Goal: Find specific page/section: Find specific page/section

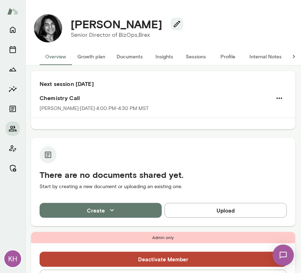
click at [190, 60] on button "Sessions" at bounding box center [196, 56] width 32 height 17
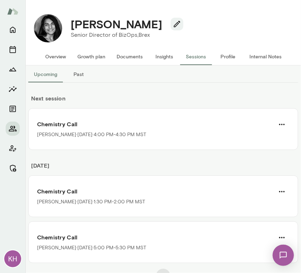
scroll to position [9, 0]
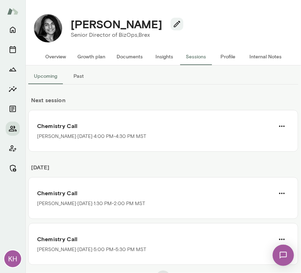
click at [106, 92] on div "Next session Chemistry Call Cathy Wright · Mon, Sep 8 · 4:00 PM-4:30 PM MST" at bounding box center [163, 117] width 270 height 67
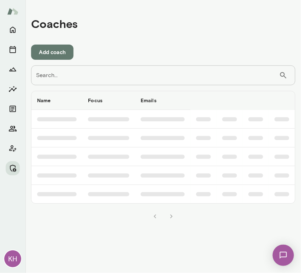
click at [44, 70] on div "Search... ​ Search..." at bounding box center [163, 75] width 264 height 20
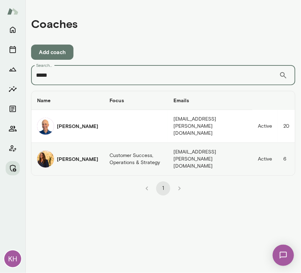
type input "*****"
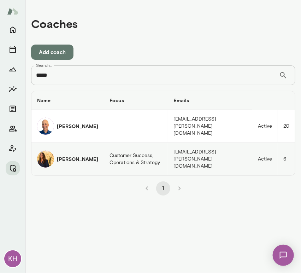
click at [56, 154] on div "Sheri DeMario" at bounding box center [67, 159] width 61 height 17
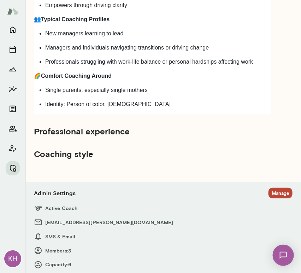
scroll to position [800, 0]
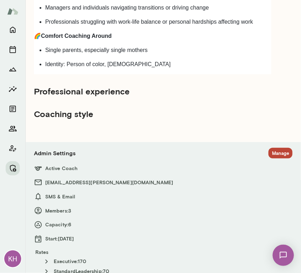
click at [273, 192] on h6 "SMS & Email" at bounding box center [163, 196] width 259 height 8
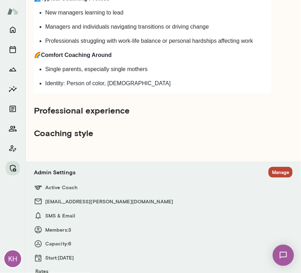
scroll to position [781, 0]
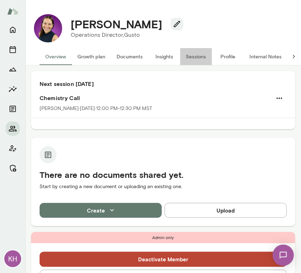
click at [187, 54] on button "Sessions" at bounding box center [196, 56] width 32 height 17
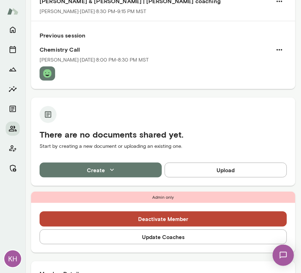
scroll to position [90, 0]
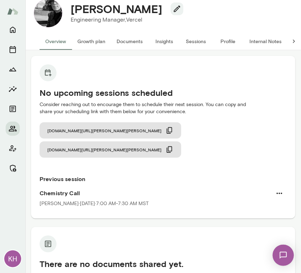
scroll to position [15, 0]
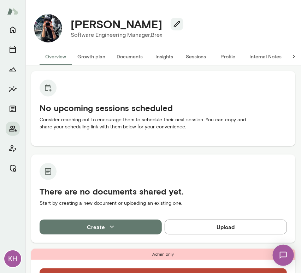
scroll to position [176, 0]
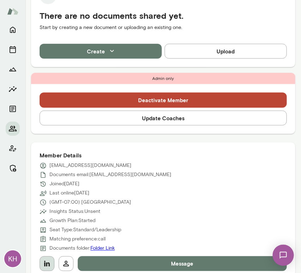
click at [51, 260] on icon "button" at bounding box center [47, 263] width 8 height 8
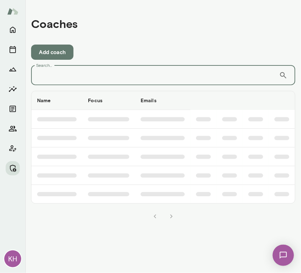
click at [68, 79] on input "Search..." at bounding box center [155, 75] width 248 height 20
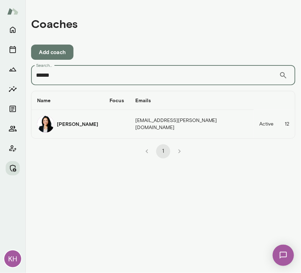
type input "******"
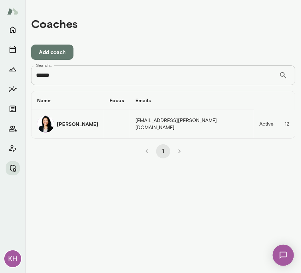
click at [46, 126] on img "coaches table" at bounding box center [45, 124] width 17 height 17
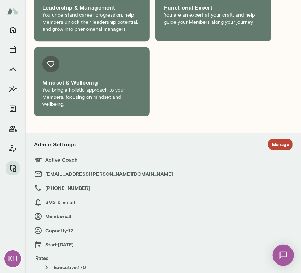
scroll to position [512, 0]
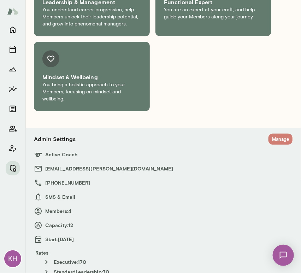
click at [269, 134] on button "Manage" at bounding box center [281, 139] width 24 height 11
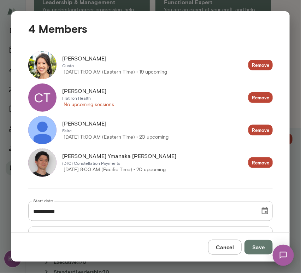
scroll to position [147, 0]
